Goal: Use online tool/utility: Utilize a website feature to perform a specific function

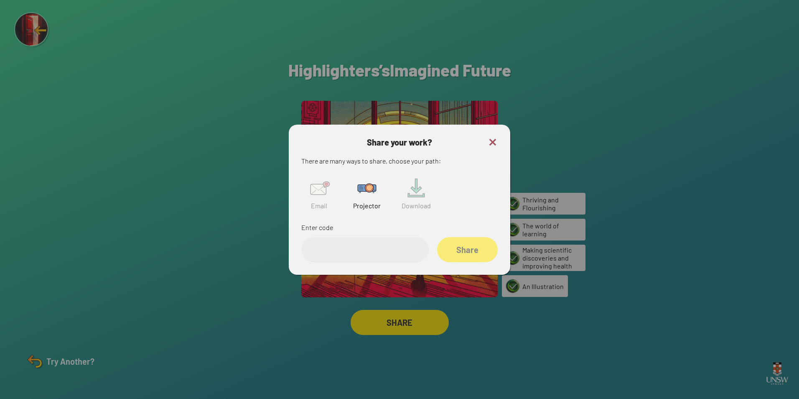
click at [494, 140] on img at bounding box center [493, 142] width 10 height 10
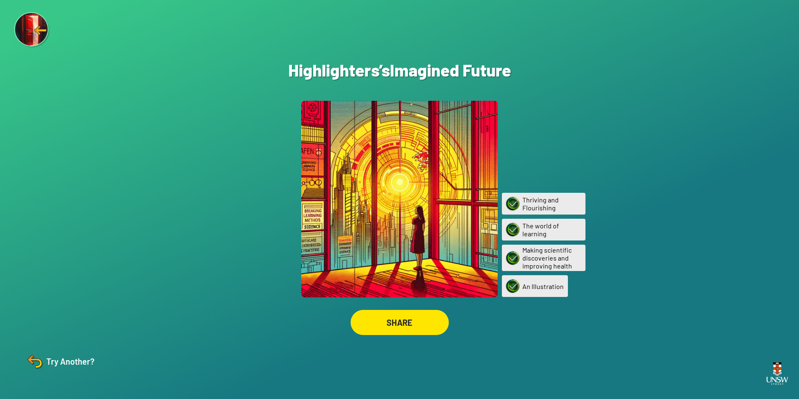
click at [44, 34] on img at bounding box center [32, 30] width 36 height 36
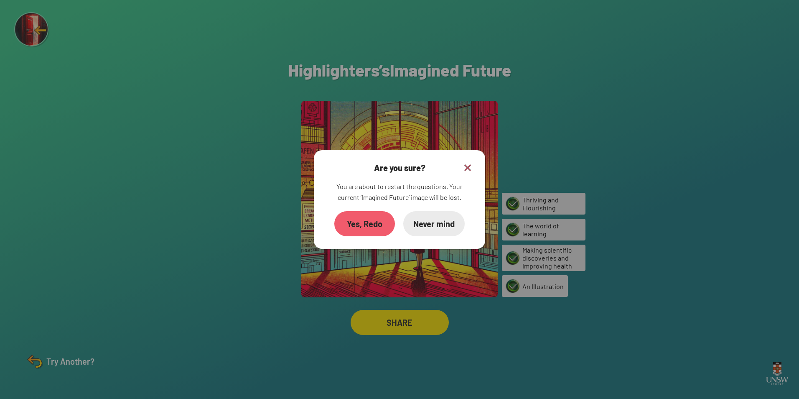
click at [372, 226] on div "Yes, Redo" at bounding box center [364, 223] width 61 height 25
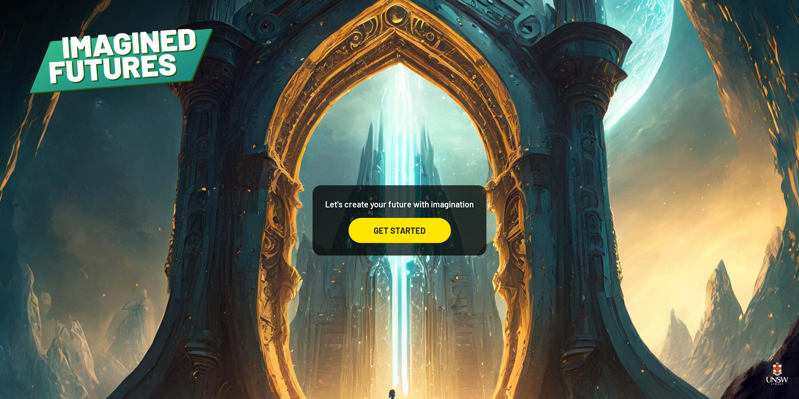
click at [407, 225] on div "GET STARTED" at bounding box center [400, 230] width 102 height 25
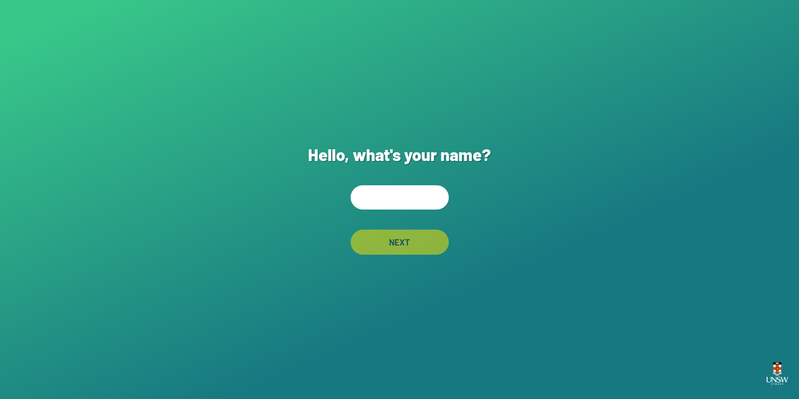
click at [415, 188] on input "text" at bounding box center [400, 197] width 98 height 24
type input "****"
click at [405, 237] on div "NEXT" at bounding box center [400, 241] width 98 height 25
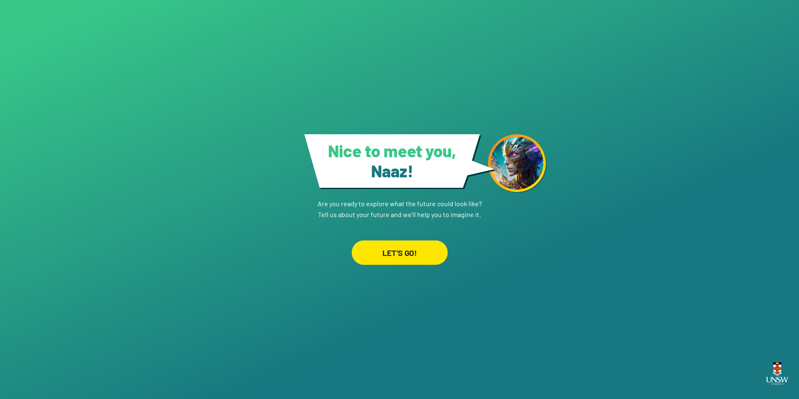
click at [407, 249] on div "LET'S GO!" at bounding box center [399, 252] width 96 height 25
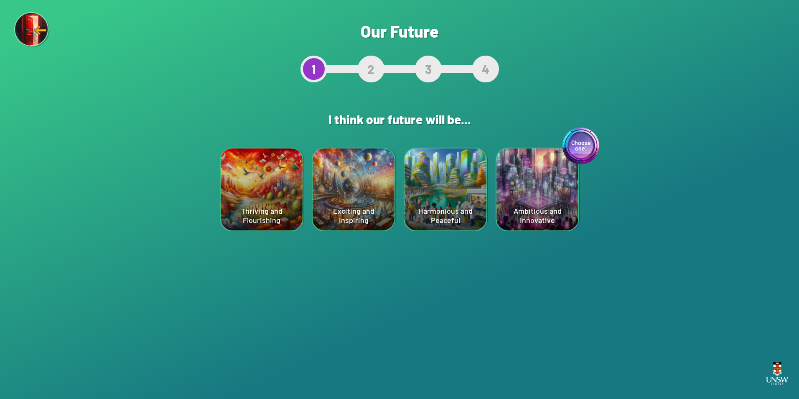
click at [541, 191] on div "Choose one! Ambitious and Innovative" at bounding box center [537, 189] width 82 height 82
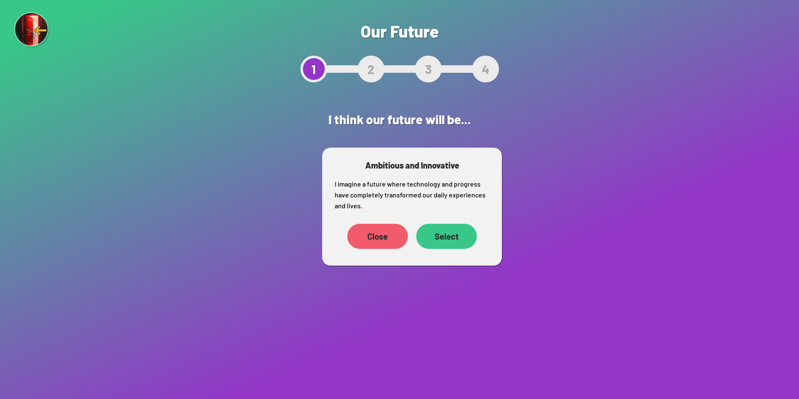
click at [442, 237] on div "Select" at bounding box center [446, 236] width 61 height 25
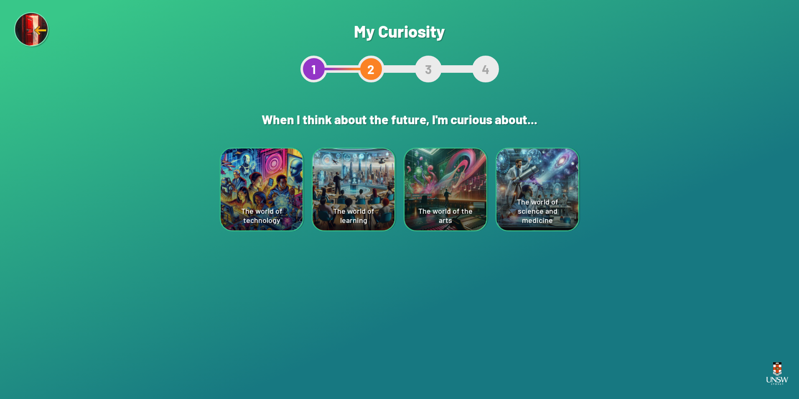
click at [554, 183] on div "The world of science and medicine" at bounding box center [537, 189] width 82 height 82
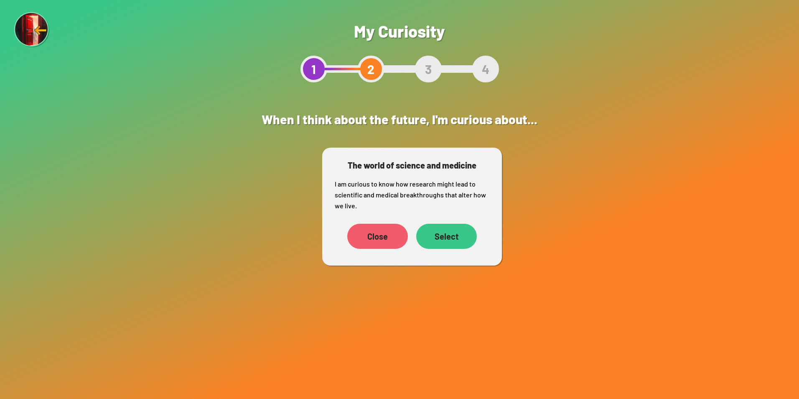
click at [455, 238] on div "Select" at bounding box center [446, 236] width 61 height 25
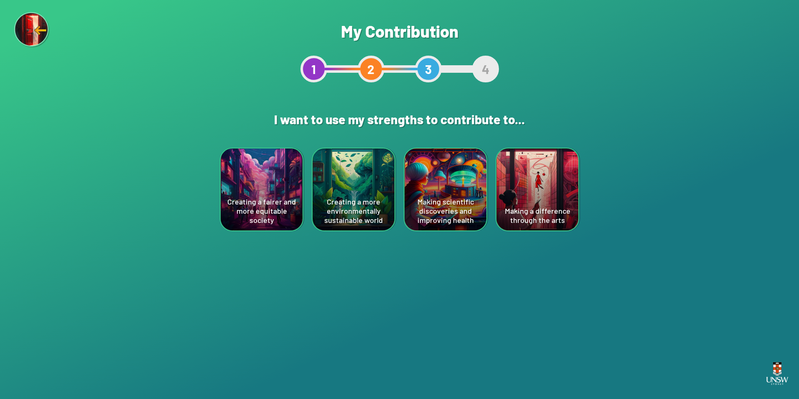
click at [259, 180] on div "Creating a fairer and more equitable society" at bounding box center [262, 189] width 82 height 82
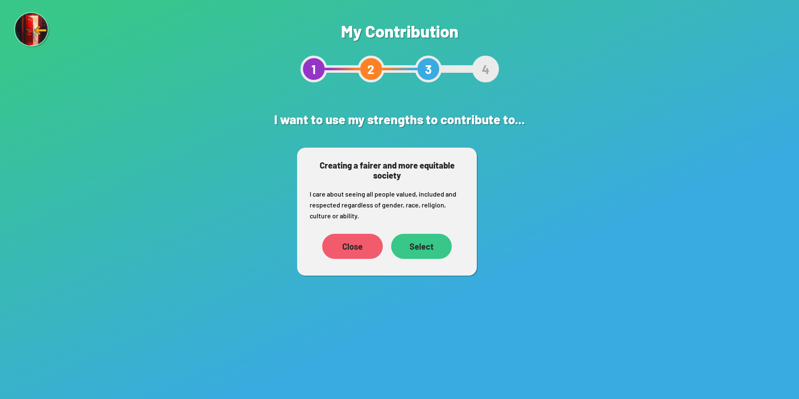
click at [433, 249] on div "Select" at bounding box center [421, 246] width 61 height 25
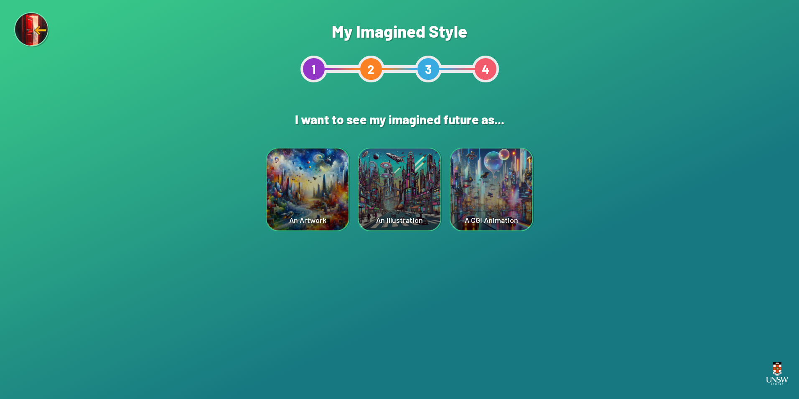
click at [421, 201] on div "An Illustration" at bounding box center [400, 189] width 82 height 82
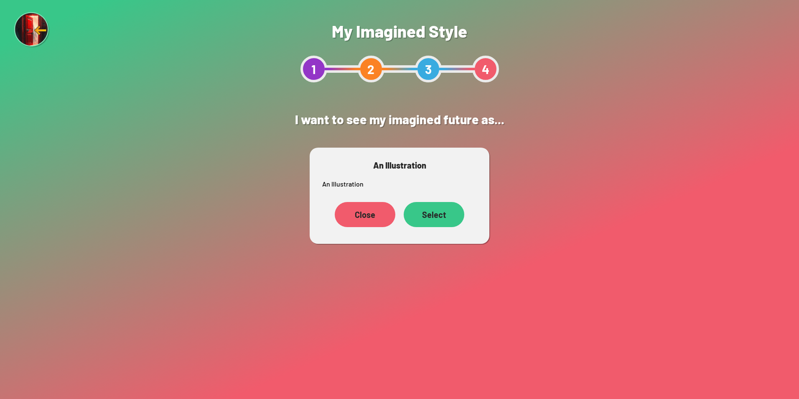
click at [444, 212] on div "Select" at bounding box center [434, 214] width 61 height 25
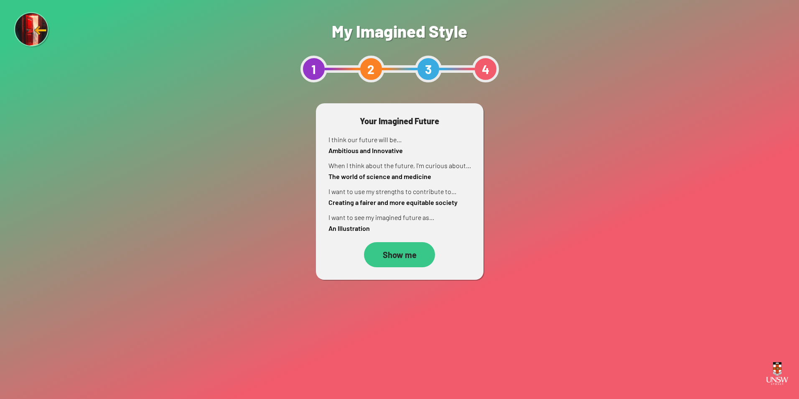
click at [409, 256] on div "Show me" at bounding box center [399, 254] width 71 height 25
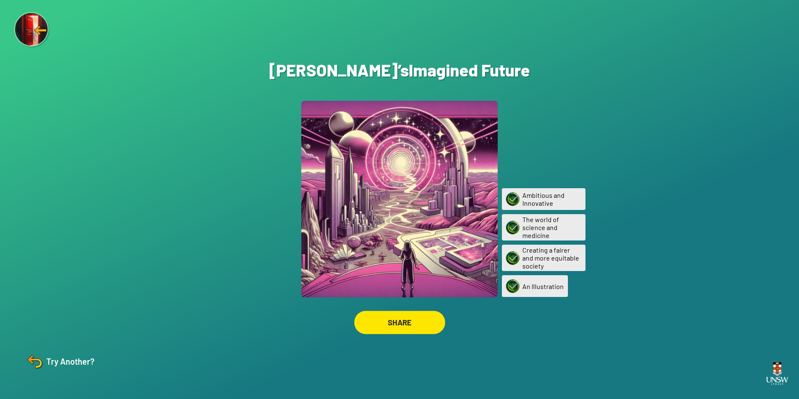
click at [412, 323] on div "SHARE" at bounding box center [399, 321] width 91 height 23
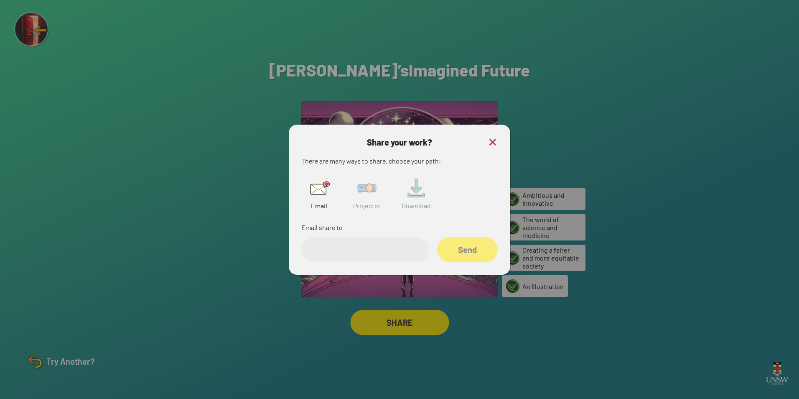
click at [365, 197] on img at bounding box center [367, 188] width 27 height 27
click at [465, 251] on div "Share" at bounding box center [467, 249] width 61 height 25
click at [498, 137] on div "Share your work? There are many ways to share, choose your path: Email Projecto…" at bounding box center [399, 200] width 221 height 150
click at [495, 140] on img at bounding box center [493, 142] width 10 height 10
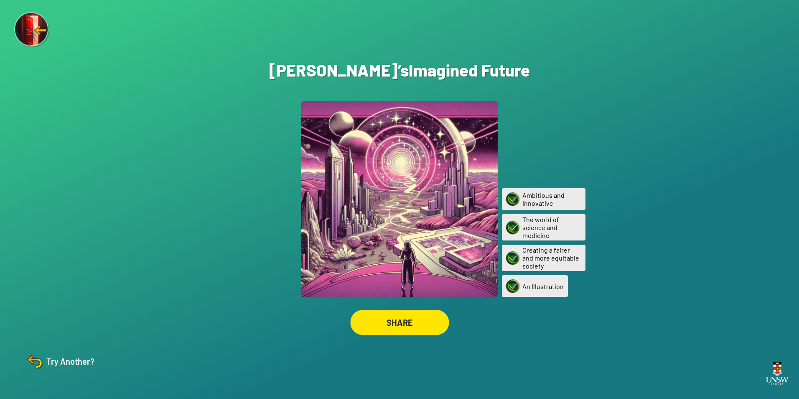
click at [27, 17] on img at bounding box center [32, 30] width 36 height 36
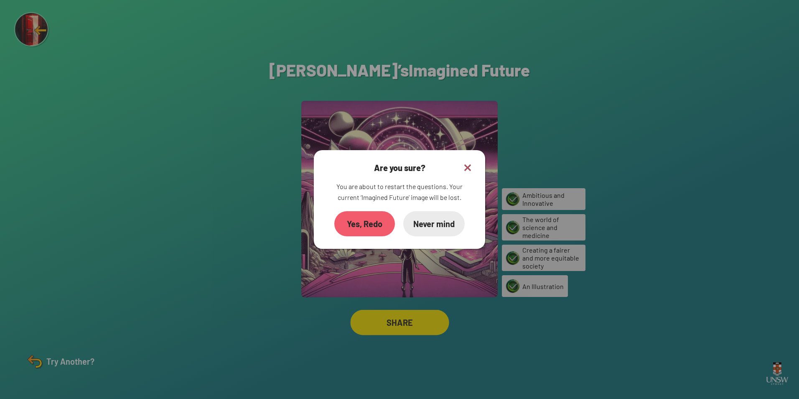
click at [326, 207] on div "Are you sure? You are about to restart the questions. Your current ‘Imagined Fu…" at bounding box center [399, 199] width 171 height 99
click at [388, 227] on div "Yes, Redo" at bounding box center [364, 223] width 61 height 25
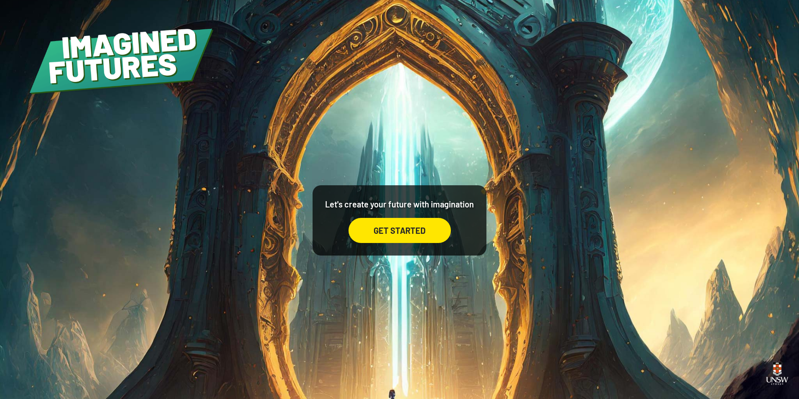
click at [391, 230] on div "GET STARTED" at bounding box center [400, 230] width 102 height 25
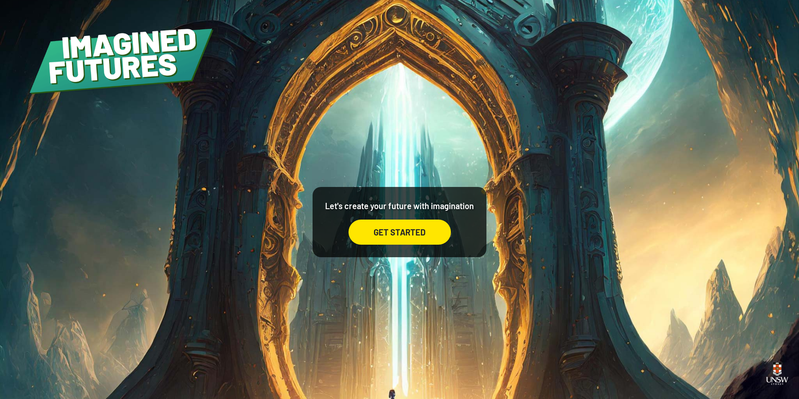
click at [389, 230] on div "GET STARTED" at bounding box center [400, 231] width 102 height 25
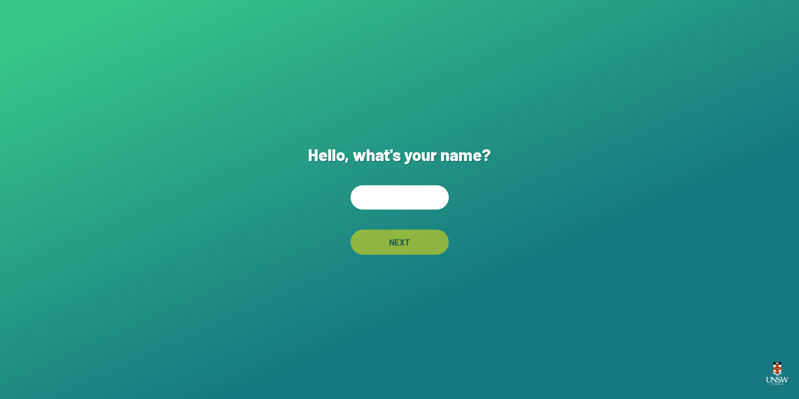
click at [392, 196] on input "text" at bounding box center [400, 197] width 98 height 24
click at [141, 2] on div "Hello, what's your name? NEXT" at bounding box center [399, 199] width 799 height 399
click at [394, 175] on div "Hello, what's your name? NEXT" at bounding box center [399, 199] width 799 height 399
click at [392, 177] on div "Hello, what's your name? NEXT" at bounding box center [399, 199] width 799 height 399
click at [389, 204] on input "text" at bounding box center [400, 197] width 98 height 24
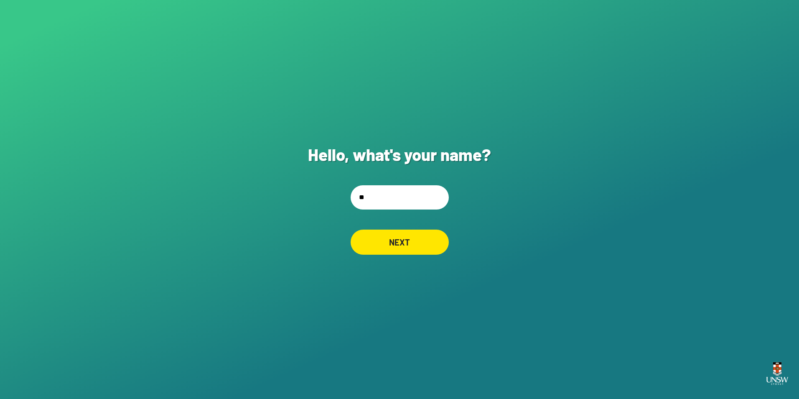
type input "*"
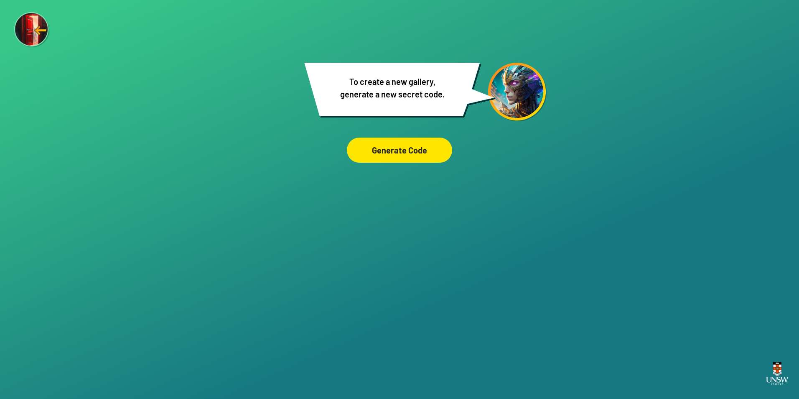
click at [379, 144] on div "Generate Code" at bounding box center [399, 149] width 105 height 25
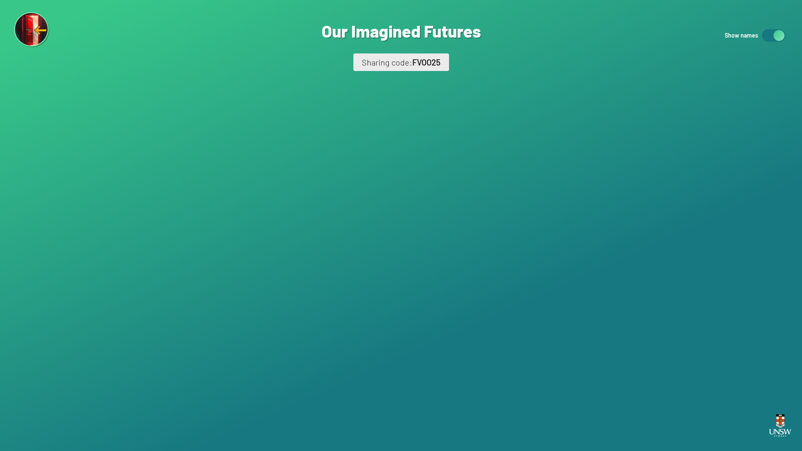
click at [422, 61] on span "FVOO25" at bounding box center [426, 62] width 28 height 10
drag, startPoint x: 422, startPoint y: 61, endPoint x: 415, endPoint y: 63, distance: 6.9
click at [415, 63] on span "FVOO25" at bounding box center [426, 62] width 28 height 10
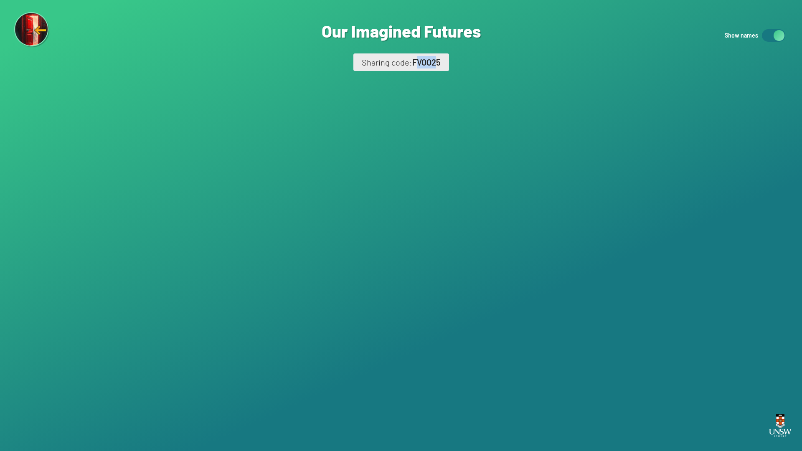
drag, startPoint x: 420, startPoint y: 63, endPoint x: 438, endPoint y: 64, distance: 18.8
click at [438, 64] on span "FVOO25" at bounding box center [426, 62] width 28 height 10
drag, startPoint x: 438, startPoint y: 64, endPoint x: 489, endPoint y: 74, distance: 51.6
click at [438, 64] on span "FVOO25" at bounding box center [426, 62] width 28 height 10
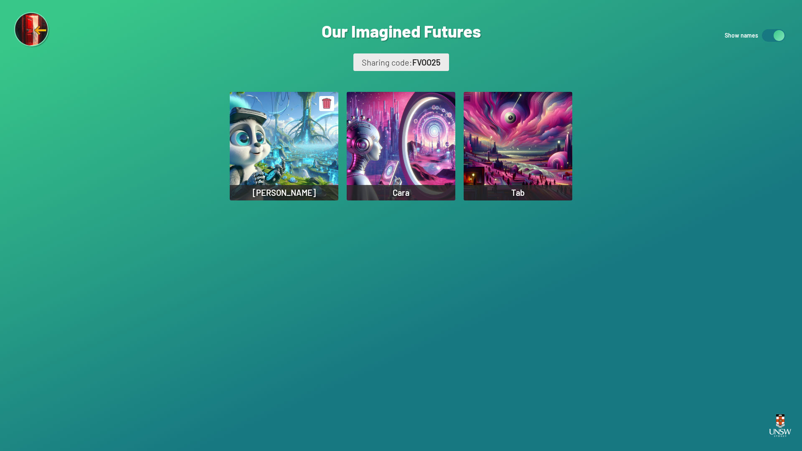
click at [289, 135] on div "Vincent" at bounding box center [284, 146] width 109 height 109
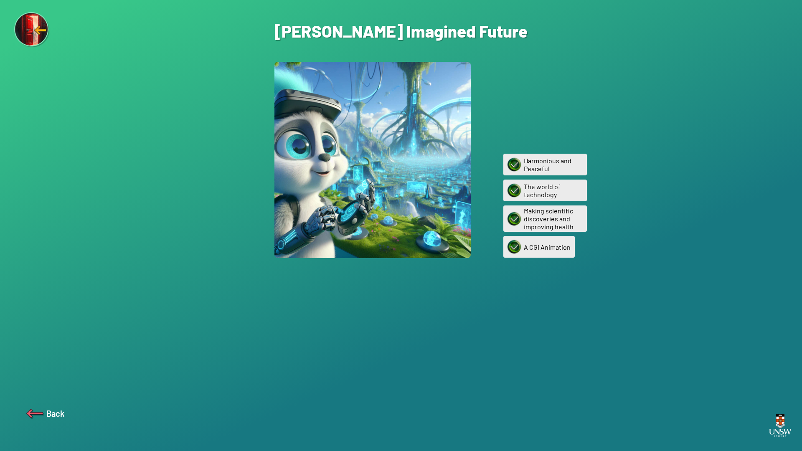
click at [40, 398] on img at bounding box center [35, 414] width 20 height 20
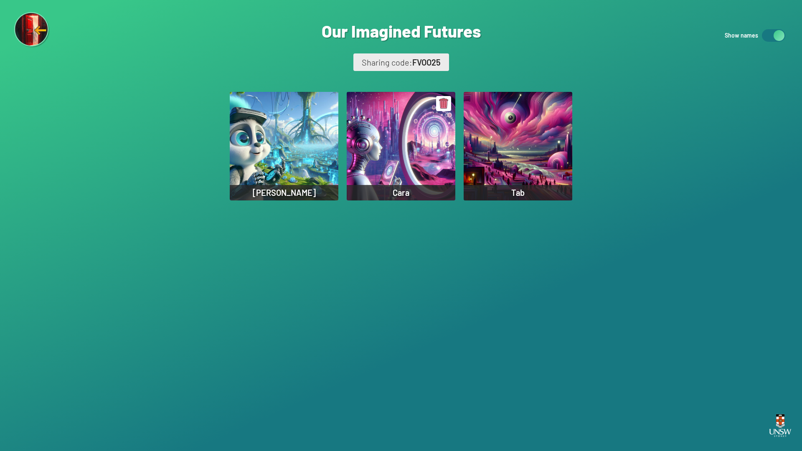
click at [377, 152] on div "Cara" at bounding box center [401, 146] width 109 height 109
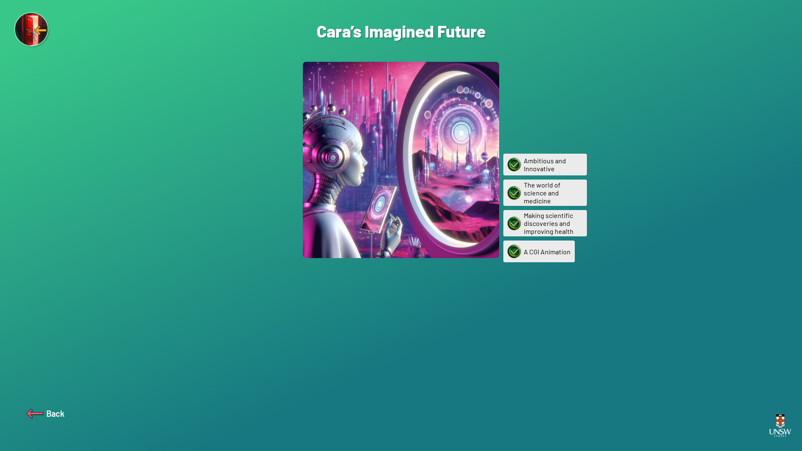
click at [34, 398] on img at bounding box center [35, 414] width 20 height 20
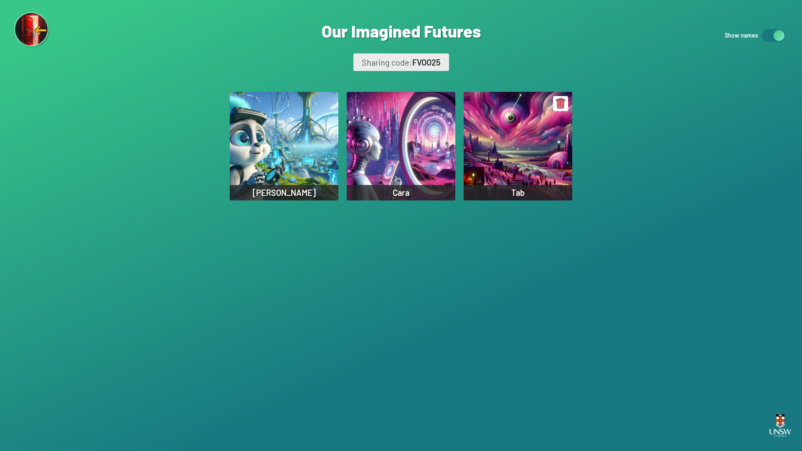
click at [512, 143] on div "Tab" at bounding box center [518, 146] width 109 height 109
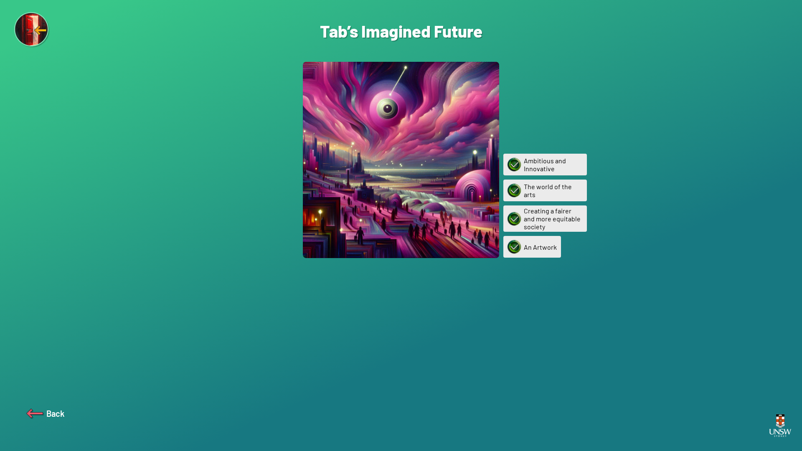
click at [34, 398] on img at bounding box center [35, 414] width 20 height 20
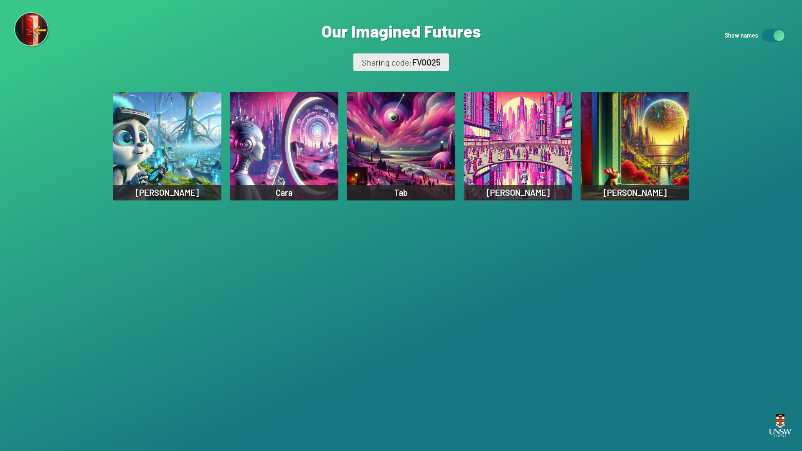
click at [305, 31] on div "Are you sure? You are about to remove this image from the ‘Our Imagined Futures…" at bounding box center [401, 225] width 802 height 451
click at [269, 33] on div "Are you sure? You are about to remove this image from the ‘Our Imagined Futures…" at bounding box center [401, 225] width 802 height 451
click at [31, 29] on img at bounding box center [32, 30] width 36 height 36
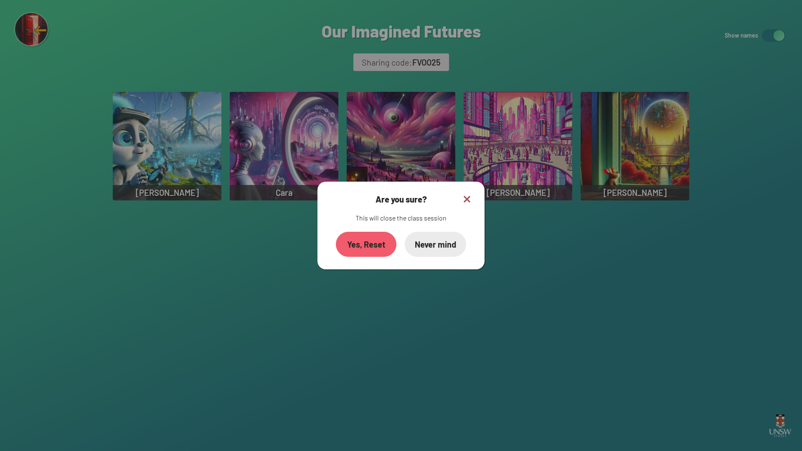
click at [373, 246] on div "Yes, Reset" at bounding box center [366, 244] width 61 height 25
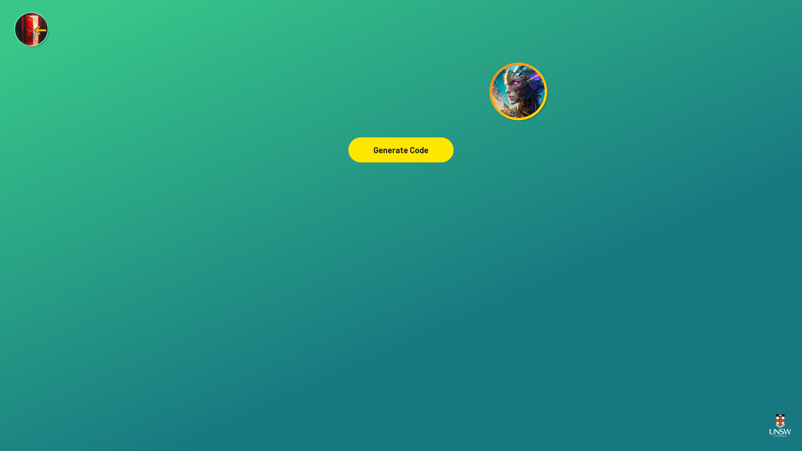
click at [659, 0] on div "Are you sure? You are about to remove this image from the ‘Our Imagined Futures…" at bounding box center [401, 225] width 802 height 451
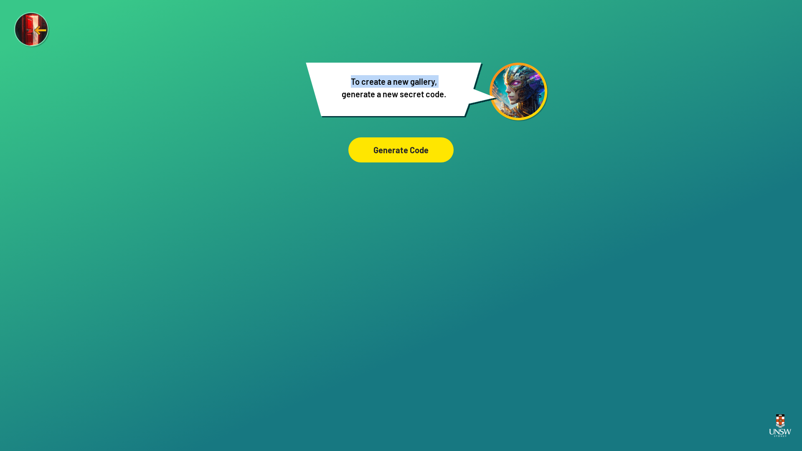
click at [660, 0] on div "Are you sure? You are about to remove this image from the ‘Our Imagined Futures…" at bounding box center [401, 225] width 802 height 451
click at [631, 170] on div "Are you sure? You are about to remove this image from the ‘Our Imagined Futures…" at bounding box center [401, 225] width 802 height 451
drag, startPoint x: 629, startPoint y: 154, endPoint x: 633, endPoint y: 144, distance: 11.3
click at [629, 151] on div "Are you sure? You are about to remove this image from the ‘Our Imagined Futures…" at bounding box center [401, 225] width 802 height 451
